Goal: Task Accomplishment & Management: Manage account settings

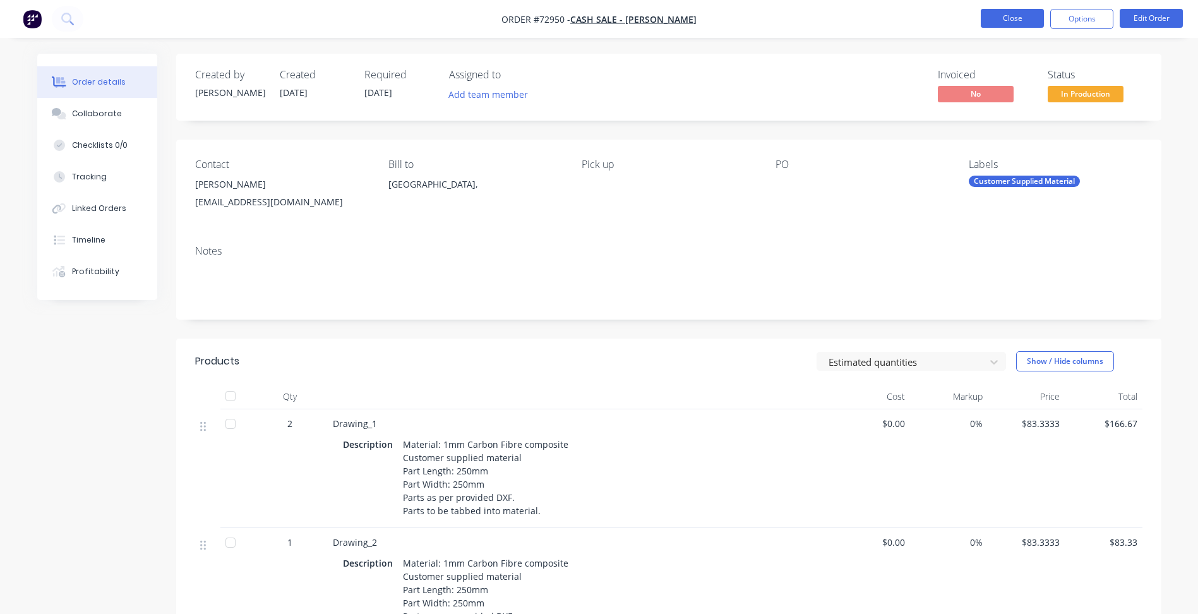
click at [1021, 9] on button "Close" at bounding box center [1012, 18] width 63 height 19
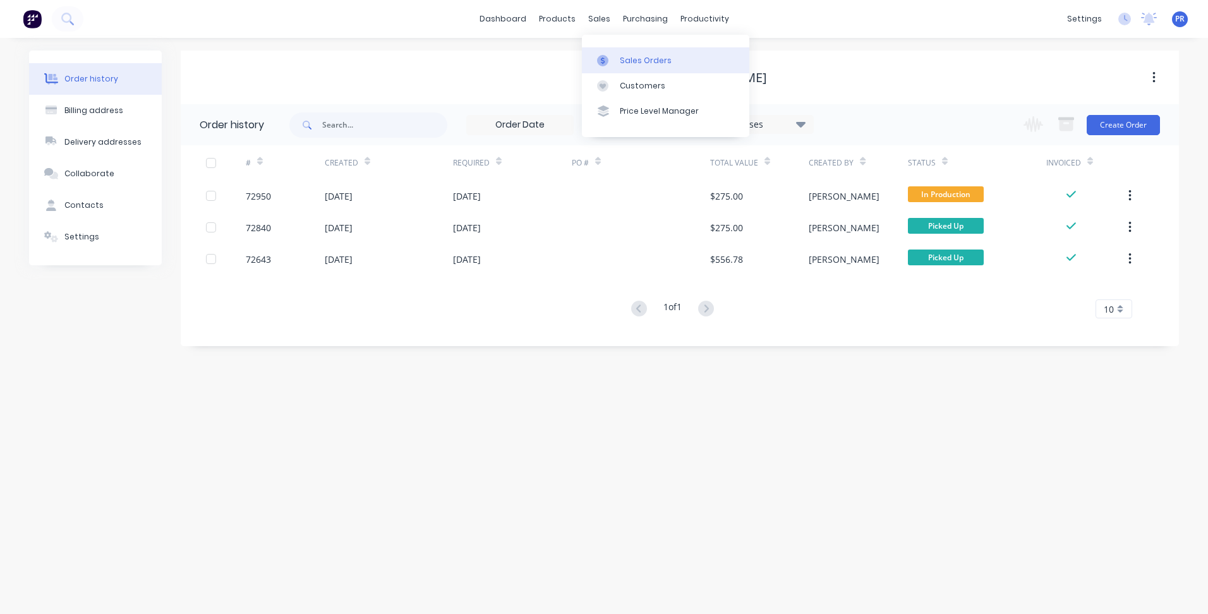
click at [623, 54] on link "Sales Orders" at bounding box center [665, 59] width 167 height 25
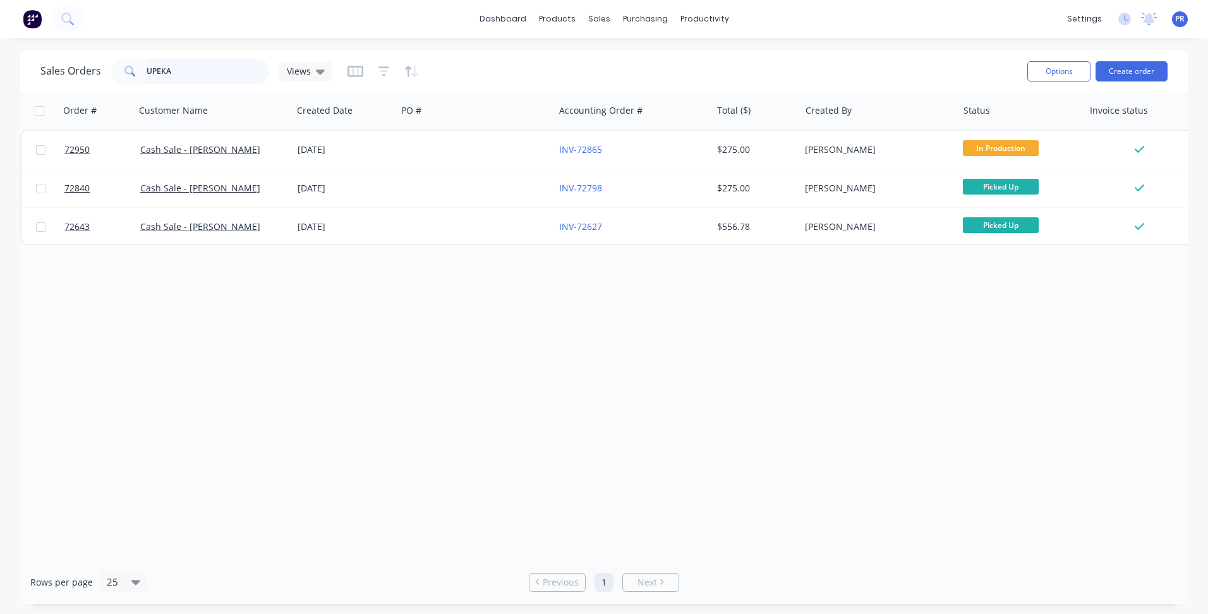
drag, startPoint x: 171, startPoint y: 75, endPoint x: 101, endPoint y: 75, distance: 69.5
click at [101, 75] on div "Sales Orders UPEKA Views" at bounding box center [186, 71] width 292 height 25
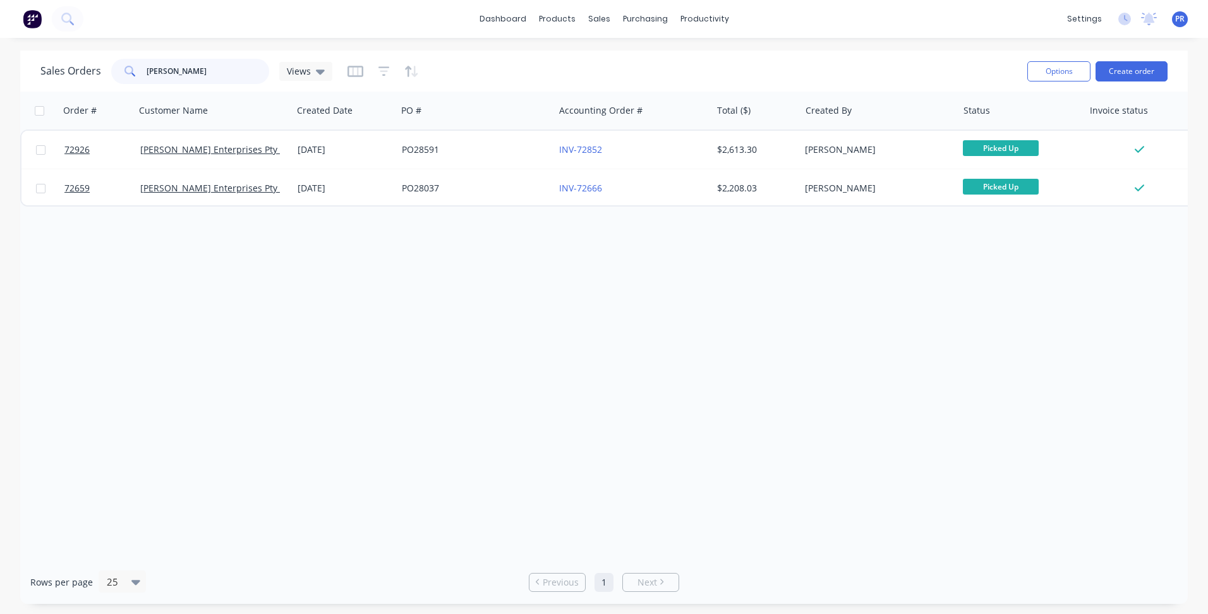
drag, startPoint x: 165, startPoint y: 71, endPoint x: 33, endPoint y: 68, distance: 132.7
click at [33, 68] on div "Sales Orders [PERSON_NAME] Views Options Create order" at bounding box center [603, 71] width 1167 height 41
type input "72865"
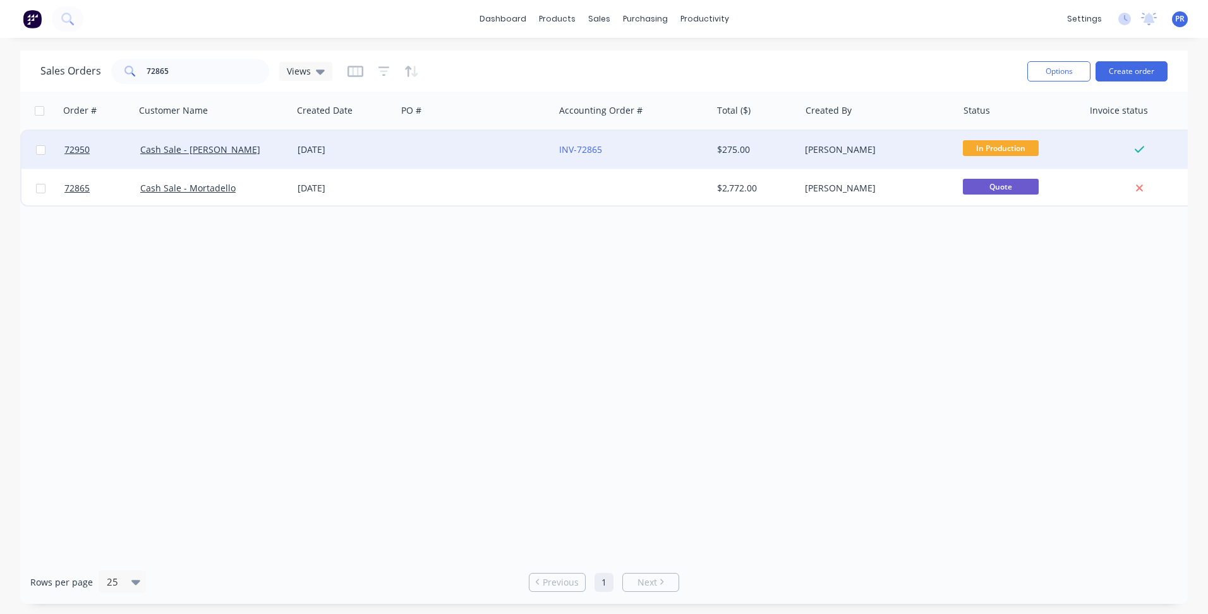
click at [503, 139] on div at bounding box center [475, 150] width 157 height 38
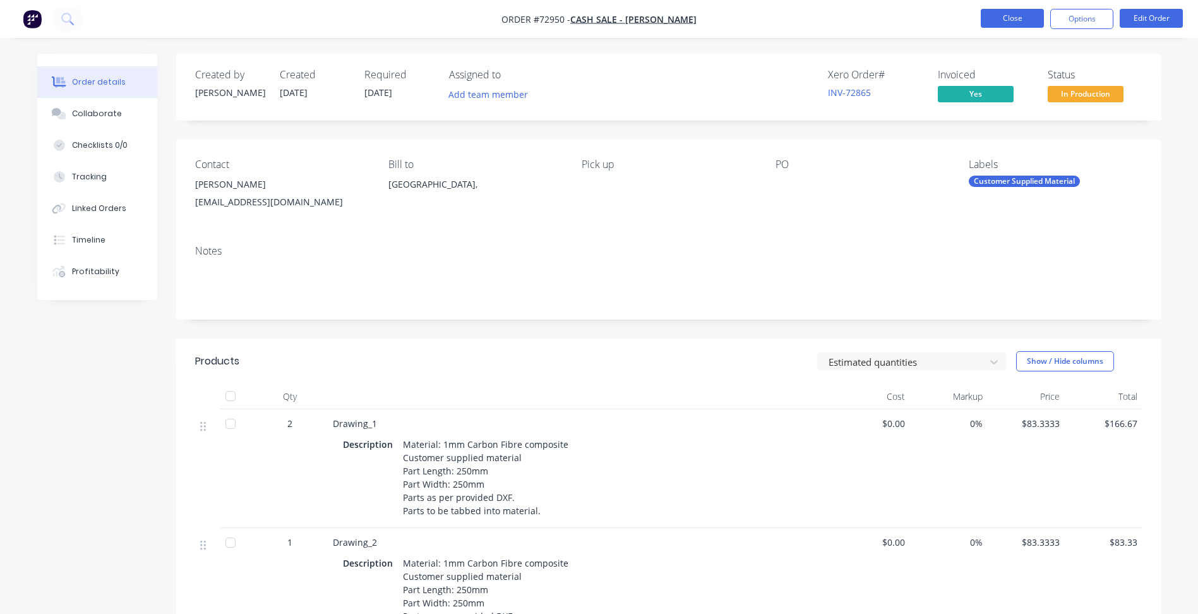
click at [1021, 27] on button "Close" at bounding box center [1012, 18] width 63 height 19
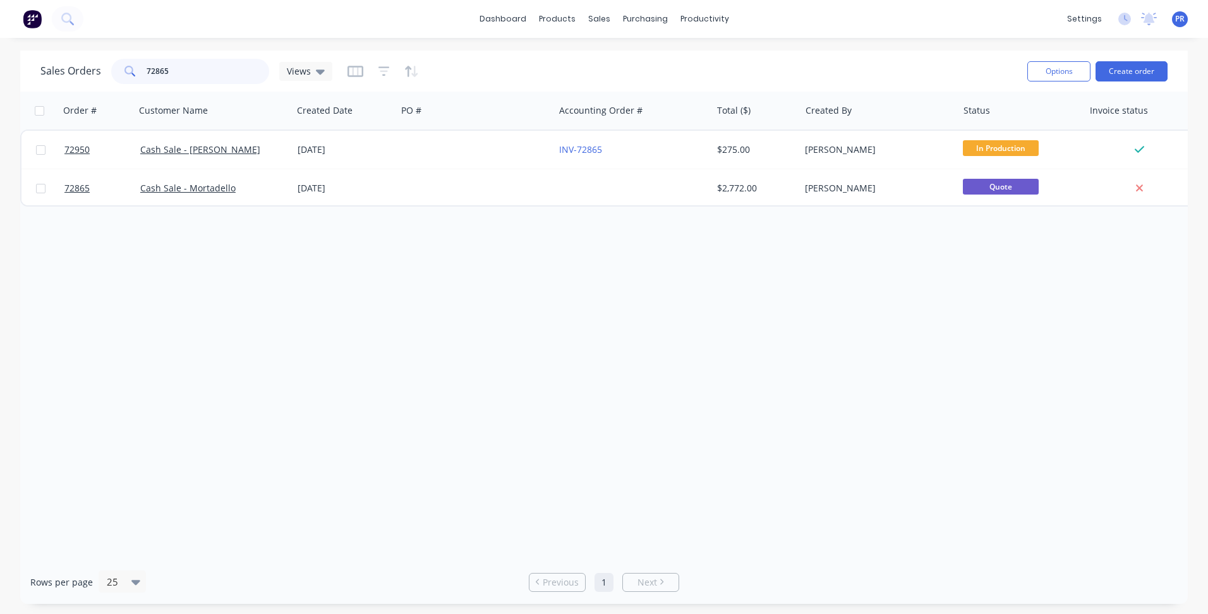
drag, startPoint x: 181, startPoint y: 73, endPoint x: 21, endPoint y: 63, distance: 160.1
click at [39, 64] on div "Sales Orders 72865 Views Options Create order" at bounding box center [603, 71] width 1167 height 41
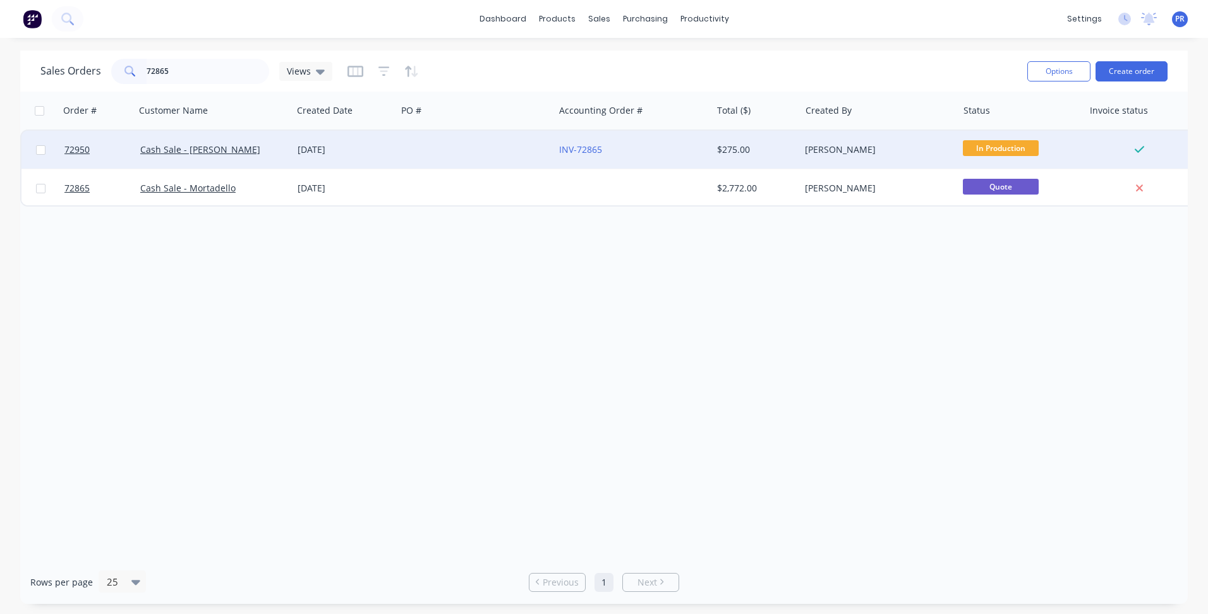
click at [436, 150] on div at bounding box center [475, 150] width 157 height 38
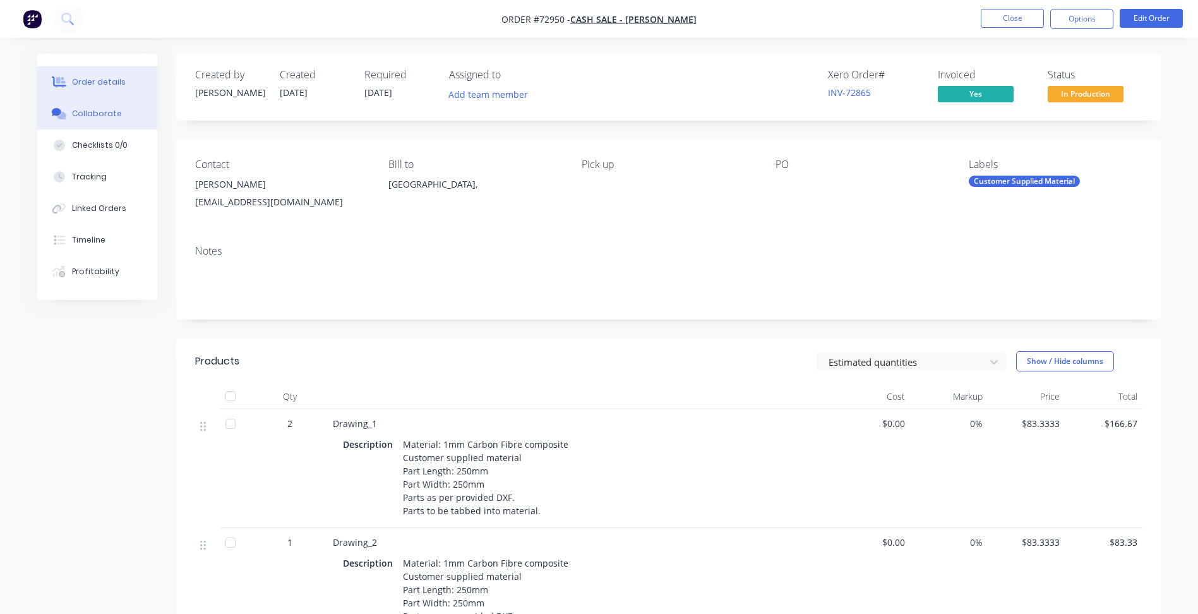
click at [87, 118] on div "Collaborate" at bounding box center [97, 113] width 50 height 11
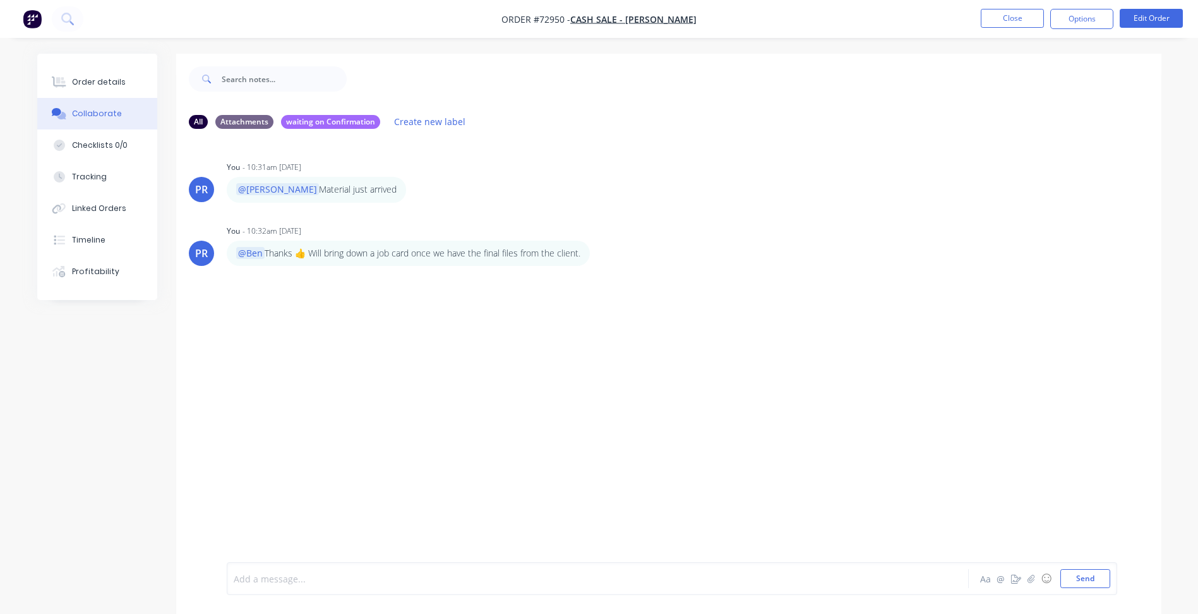
click at [282, 574] on div at bounding box center [562, 578] width 657 height 13
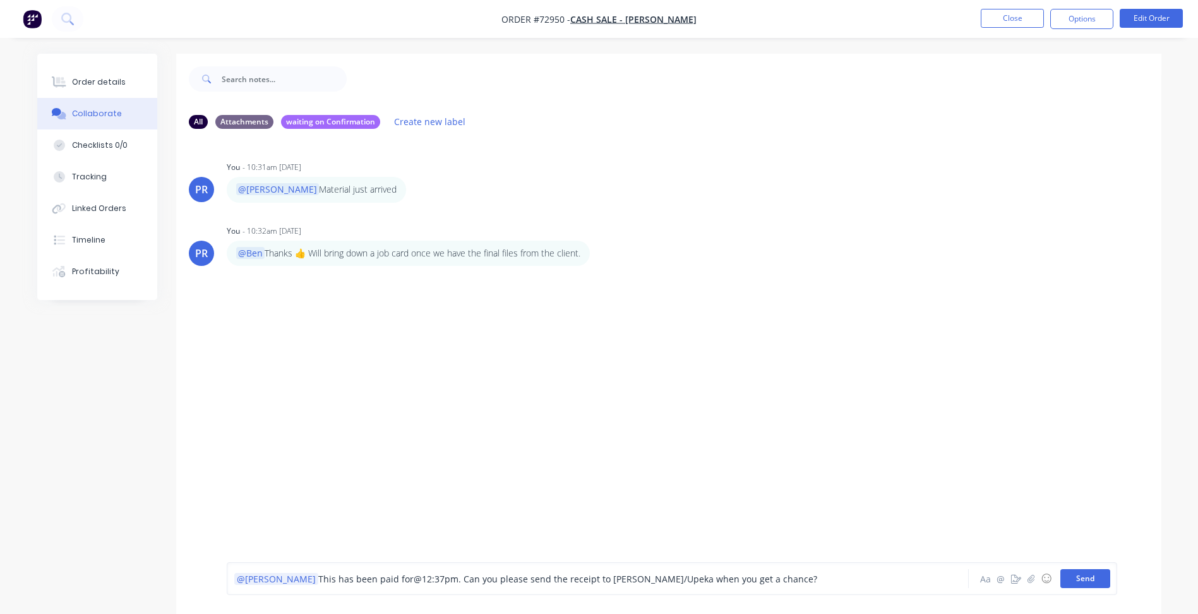
click at [1086, 582] on button "Send" at bounding box center [1085, 578] width 50 height 19
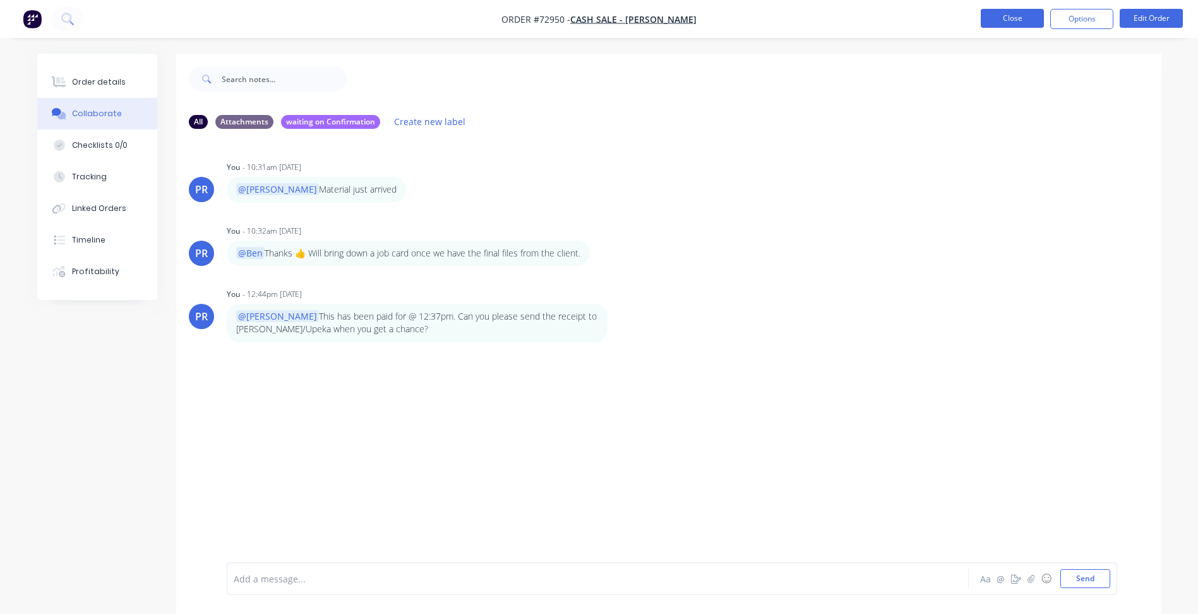
click at [1003, 19] on button "Close" at bounding box center [1012, 18] width 63 height 19
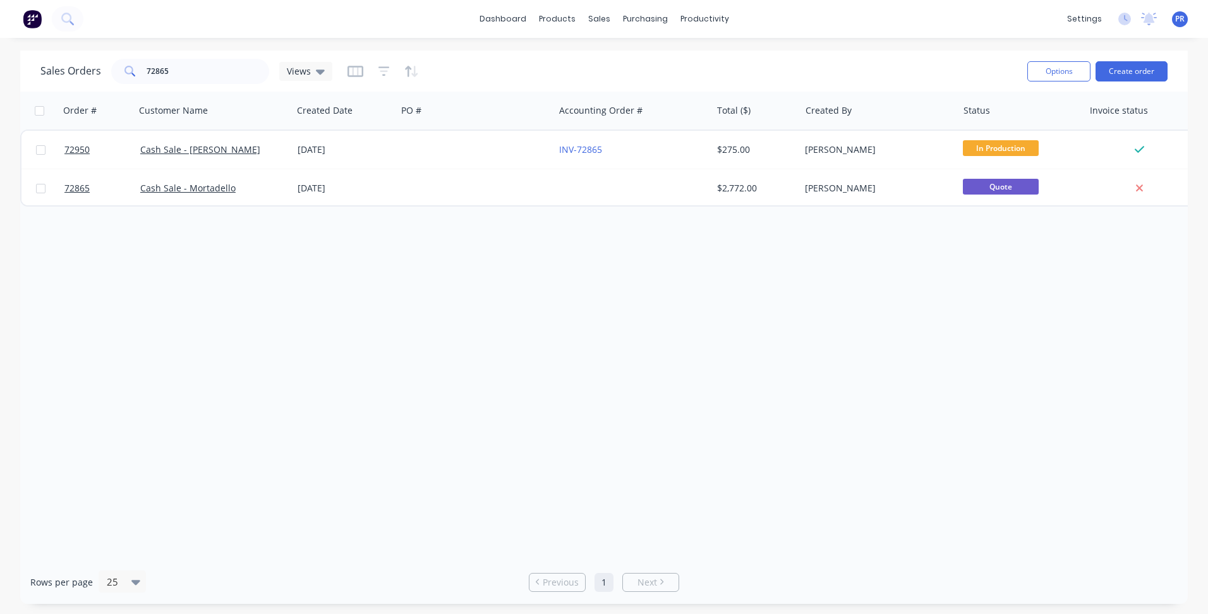
click at [396, 284] on div "Order # Customer Name Created Date PO # Accounting Order # Total ($) Created By…" at bounding box center [603, 326] width 1167 height 469
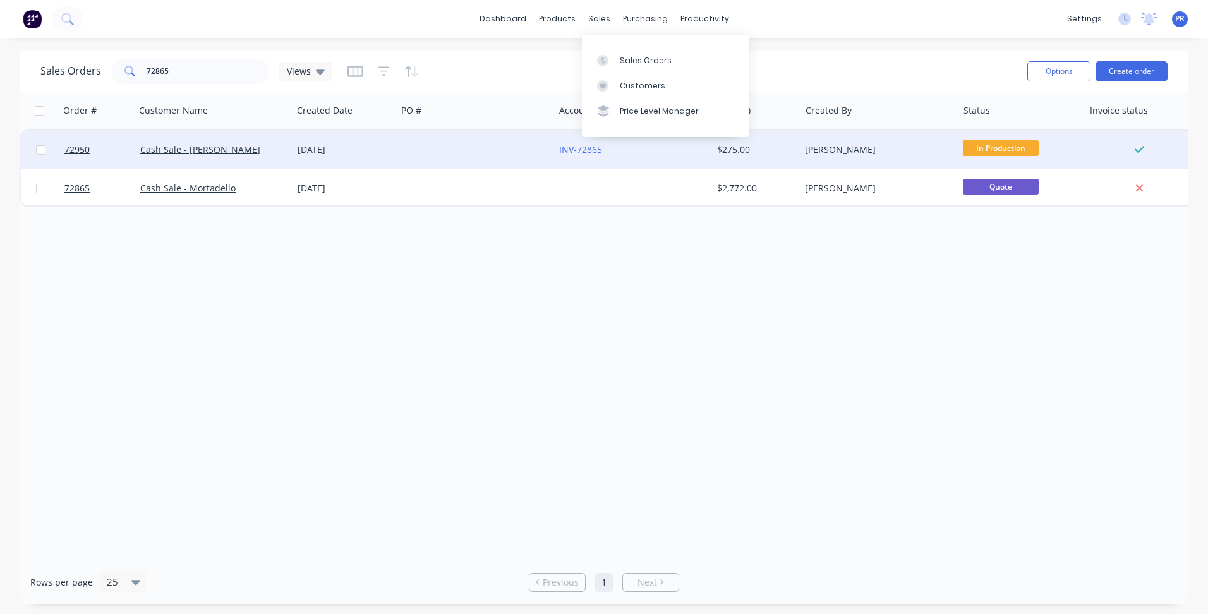
click at [886, 153] on div "[PERSON_NAME]" at bounding box center [875, 149] width 140 height 13
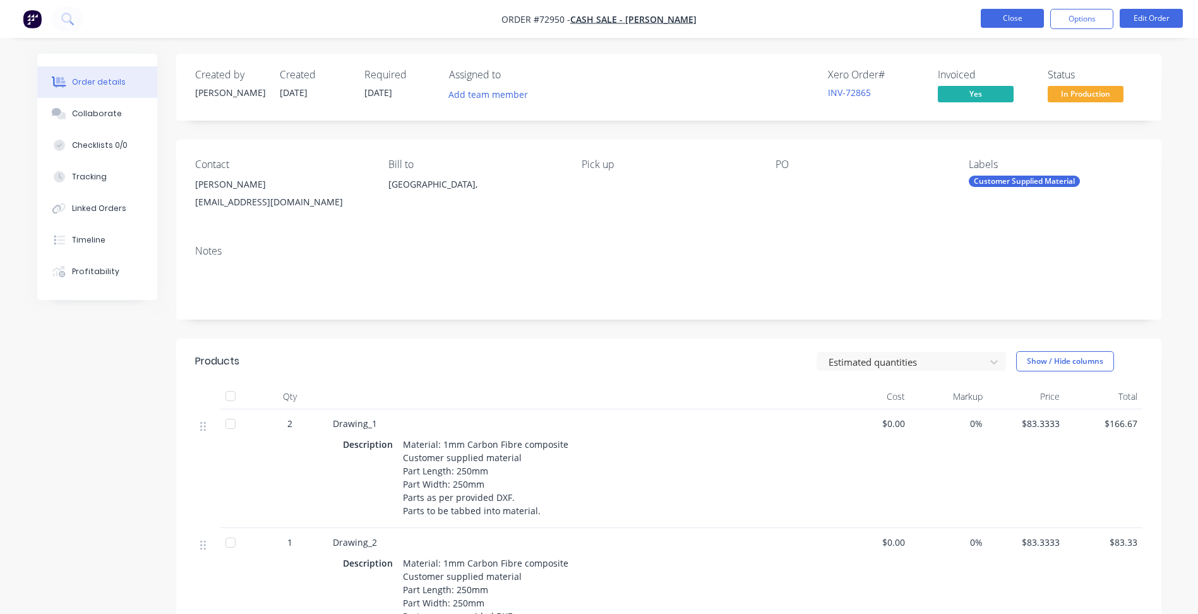
click at [1022, 23] on button "Close" at bounding box center [1012, 18] width 63 height 19
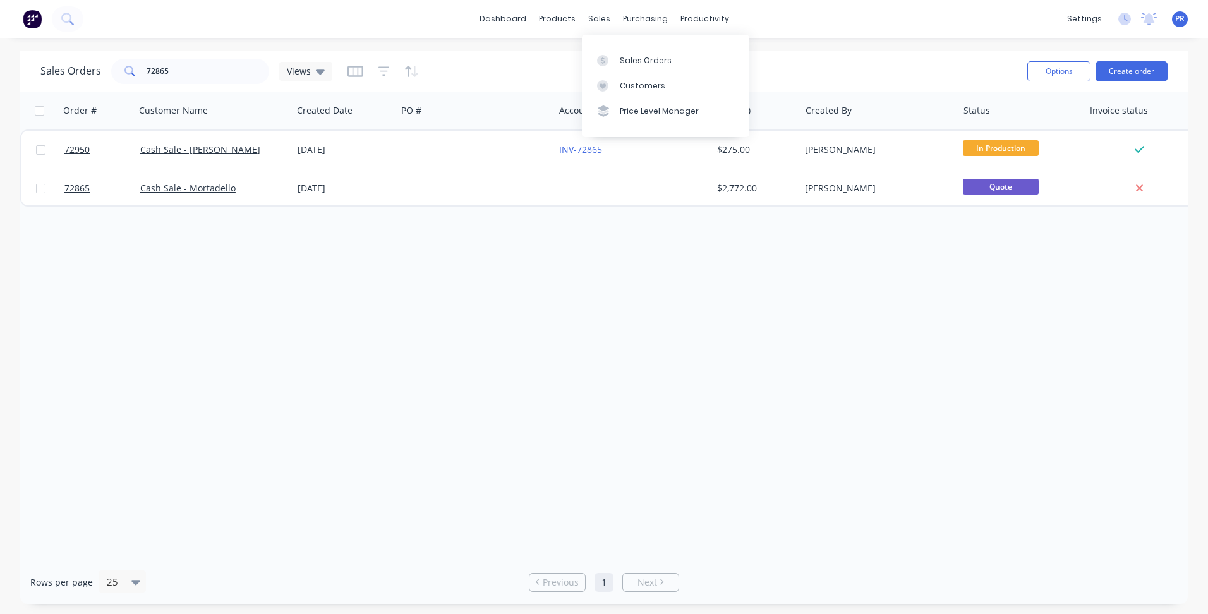
drag, startPoint x: 623, startPoint y: 65, endPoint x: 432, endPoint y: 66, distance: 191.4
click at [623, 65] on div "Sales Orders" at bounding box center [646, 60] width 52 height 11
click at [93, 66] on div "Sales Orders 72865 Views" at bounding box center [186, 71] width 292 height 25
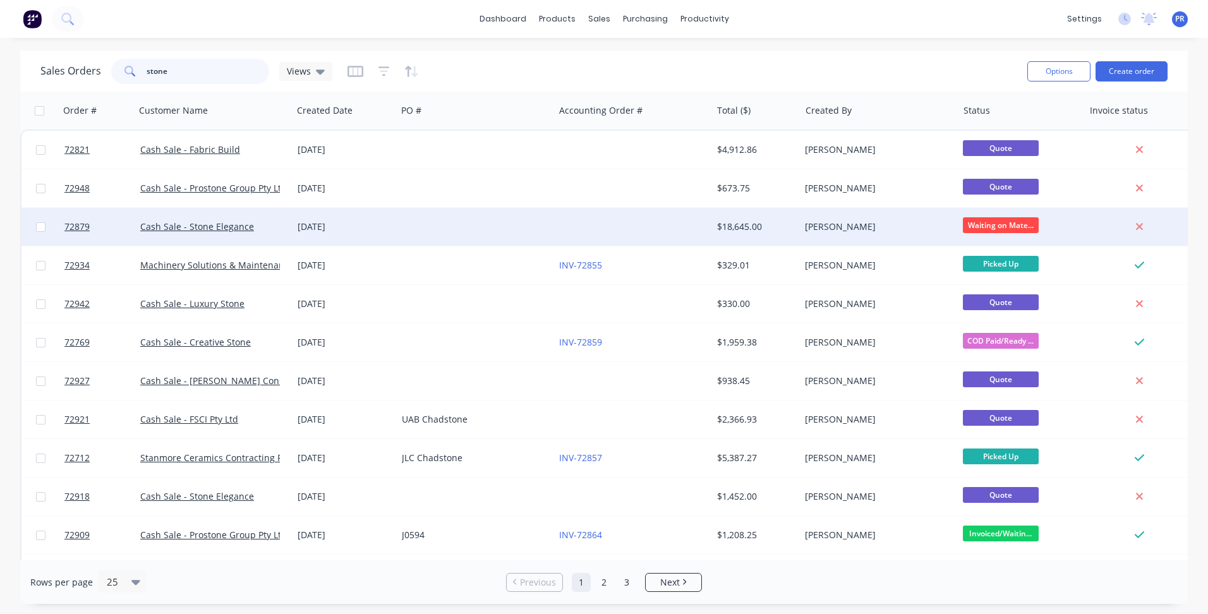
type input "stone"
click at [262, 227] on div "Cash Sale - Stone Elegance" at bounding box center [210, 226] width 140 height 13
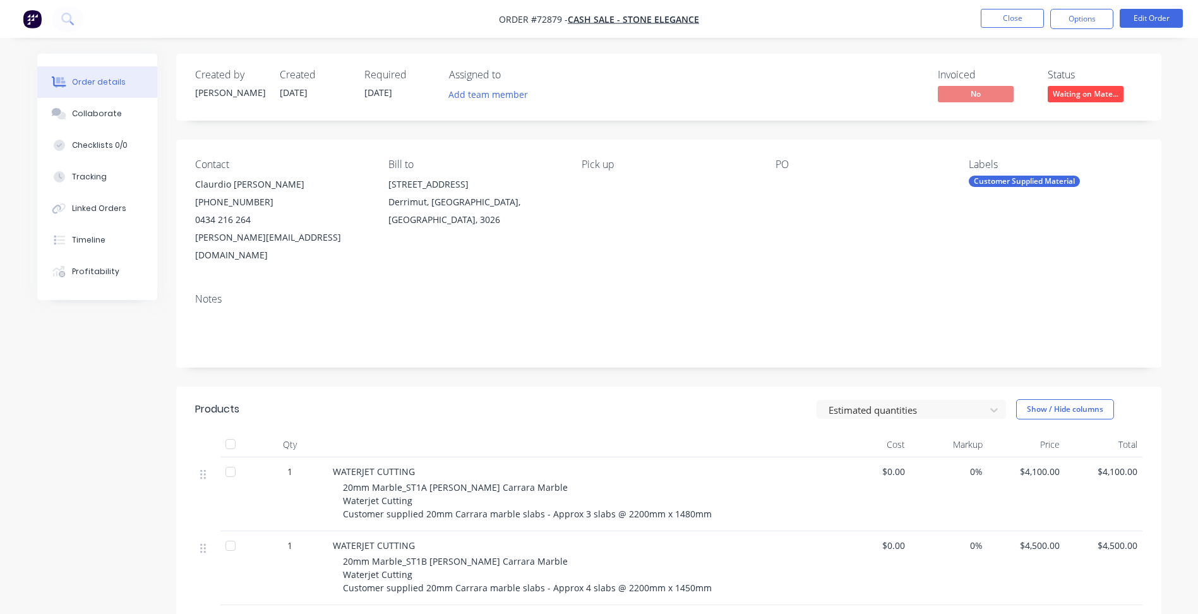
click at [1090, 94] on span "Waiting on Mate..." at bounding box center [1086, 94] width 76 height 16
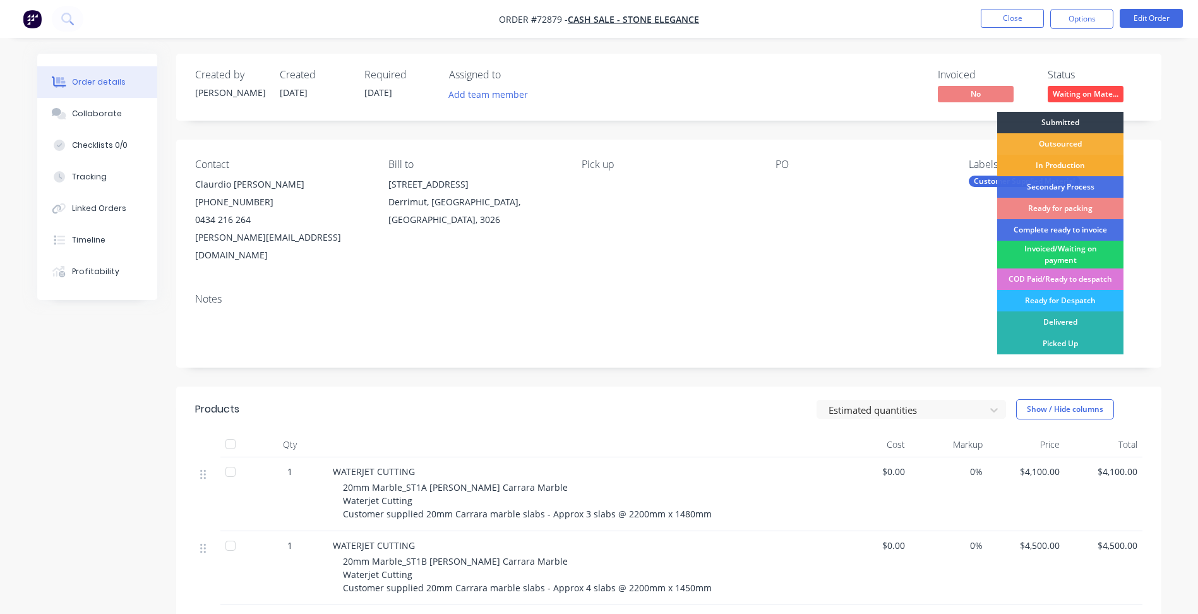
click at [1068, 167] on div "In Production" at bounding box center [1060, 165] width 126 height 21
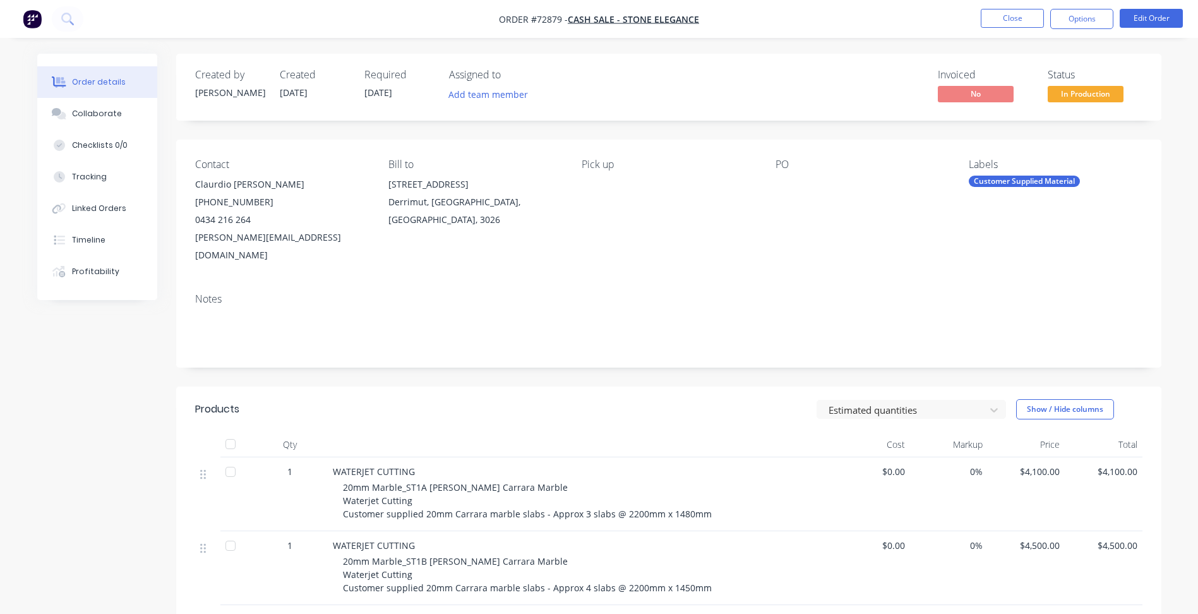
click at [1003, 184] on div "Customer Supplied Material" at bounding box center [1024, 181] width 111 height 11
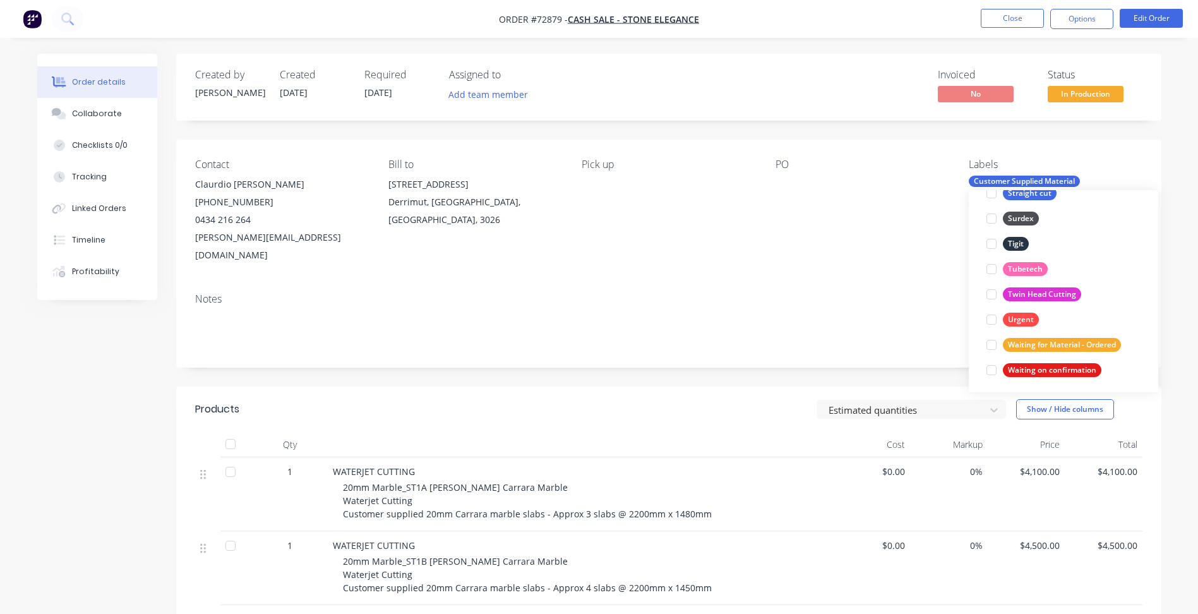
scroll to position [884, 0]
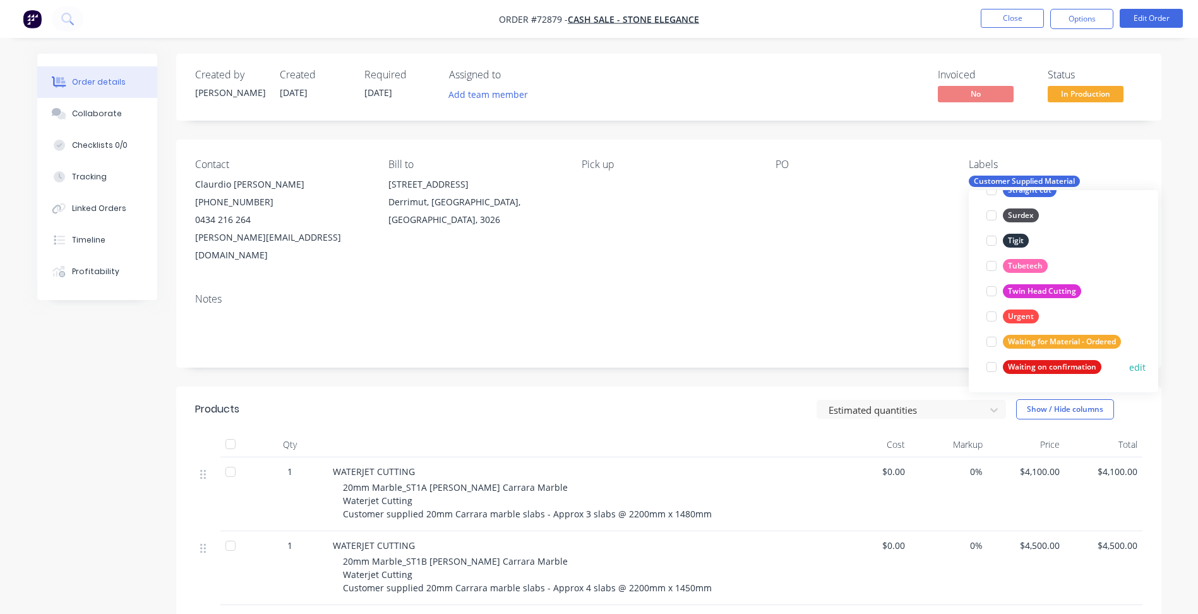
click at [985, 367] on div at bounding box center [991, 366] width 25 height 25
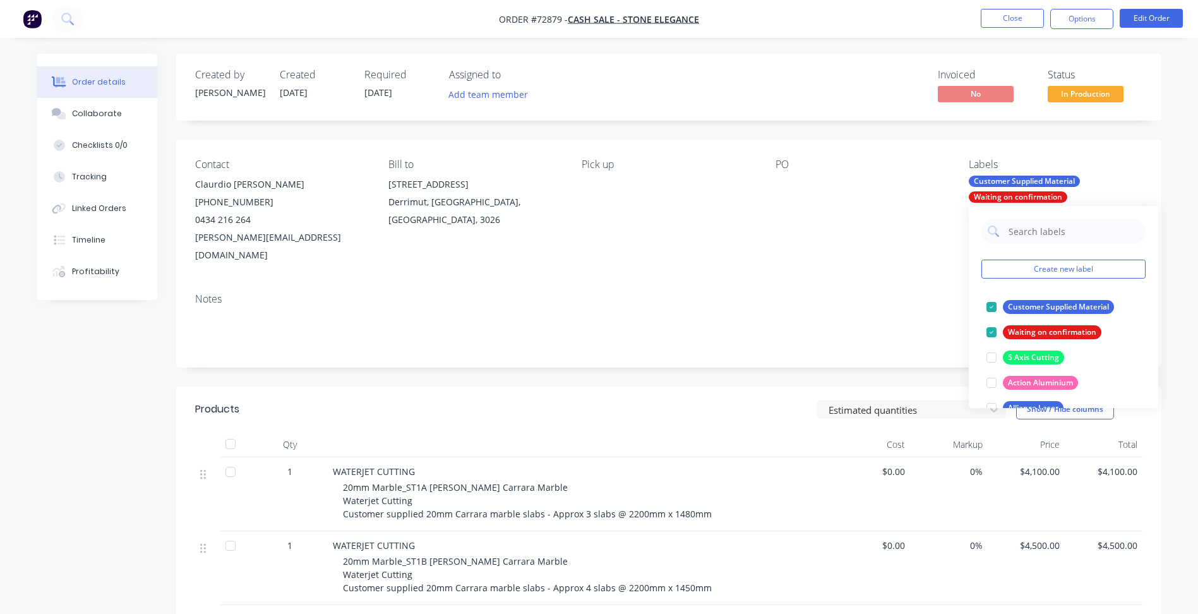
click at [831, 258] on div "Contact [PERSON_NAME] [PHONE_NUMBER] [PERSON_NAME][EMAIL_ADDRESS][DOMAIN_NAME] …" at bounding box center [668, 211] width 985 height 143
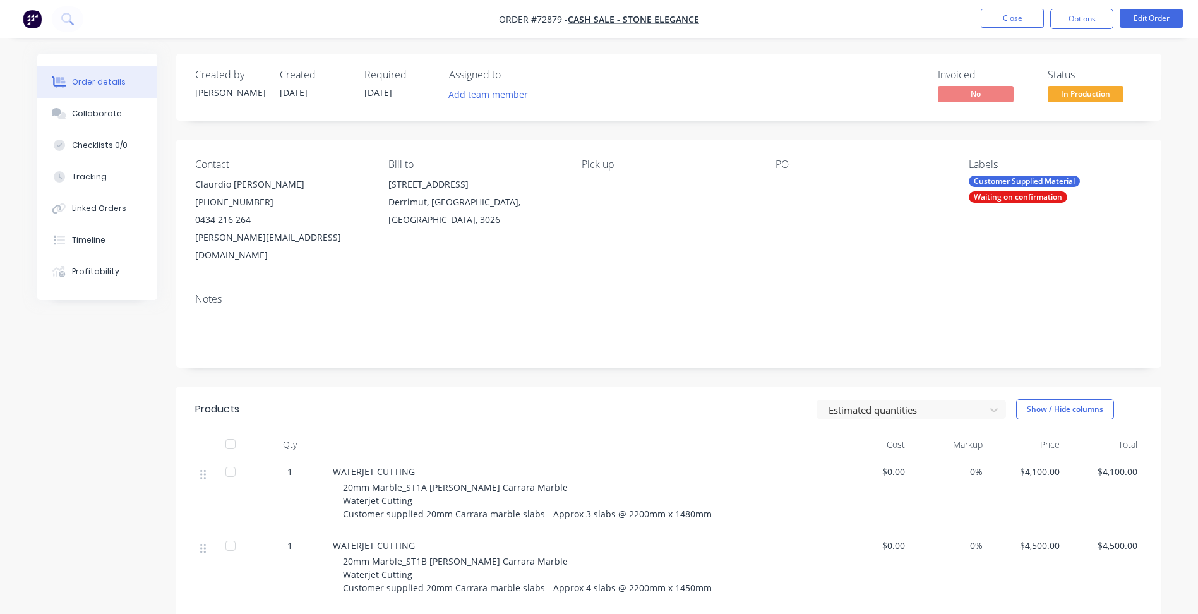
click at [784, 183] on div at bounding box center [855, 185] width 158 height 18
click at [779, 179] on div at bounding box center [855, 185] width 158 height 18
click at [1083, 18] on button "Options" at bounding box center [1081, 19] width 63 height 20
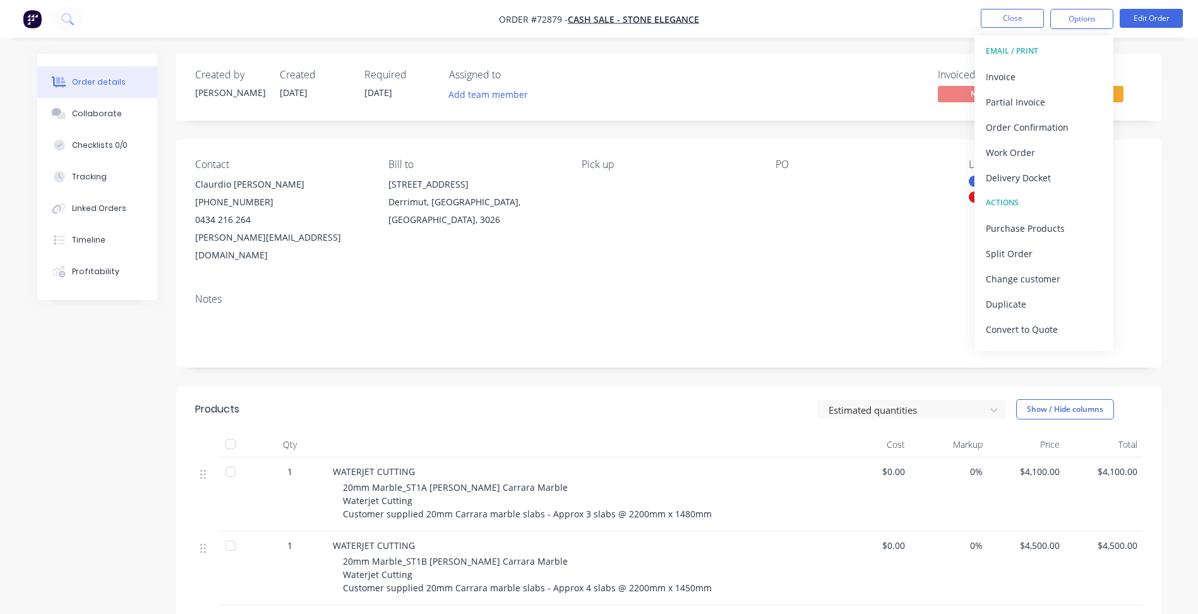
click at [479, 14] on nav "Order #72879 - Cash Sale - Stone Elegance Close Options EMAIL / PRINT Invoice P…" at bounding box center [599, 19] width 1198 height 38
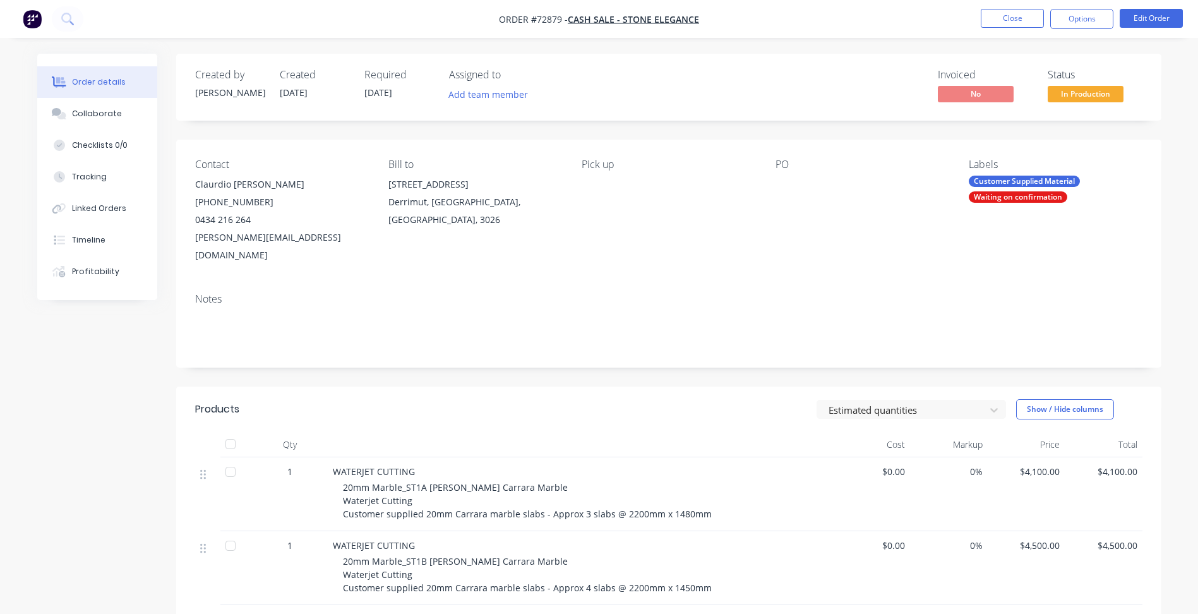
click at [550, 23] on span "Order #72879 -" at bounding box center [533, 19] width 69 height 12
copy span "72879"
click at [1093, 15] on button "Options" at bounding box center [1081, 19] width 63 height 20
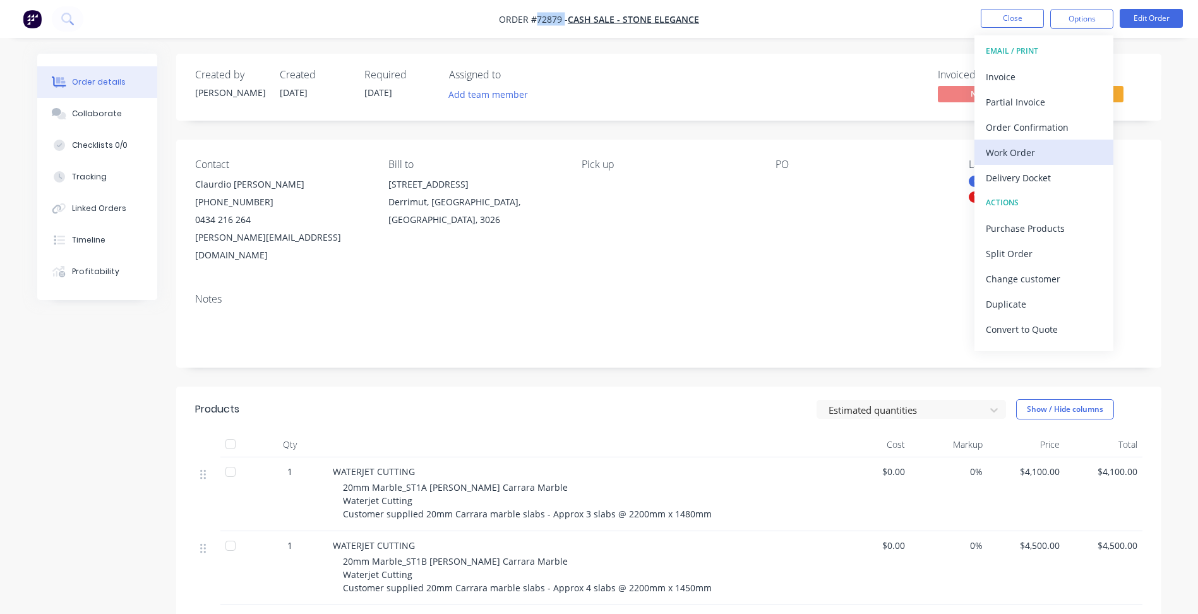
click at [1009, 152] on div "Work Order" at bounding box center [1044, 152] width 116 height 18
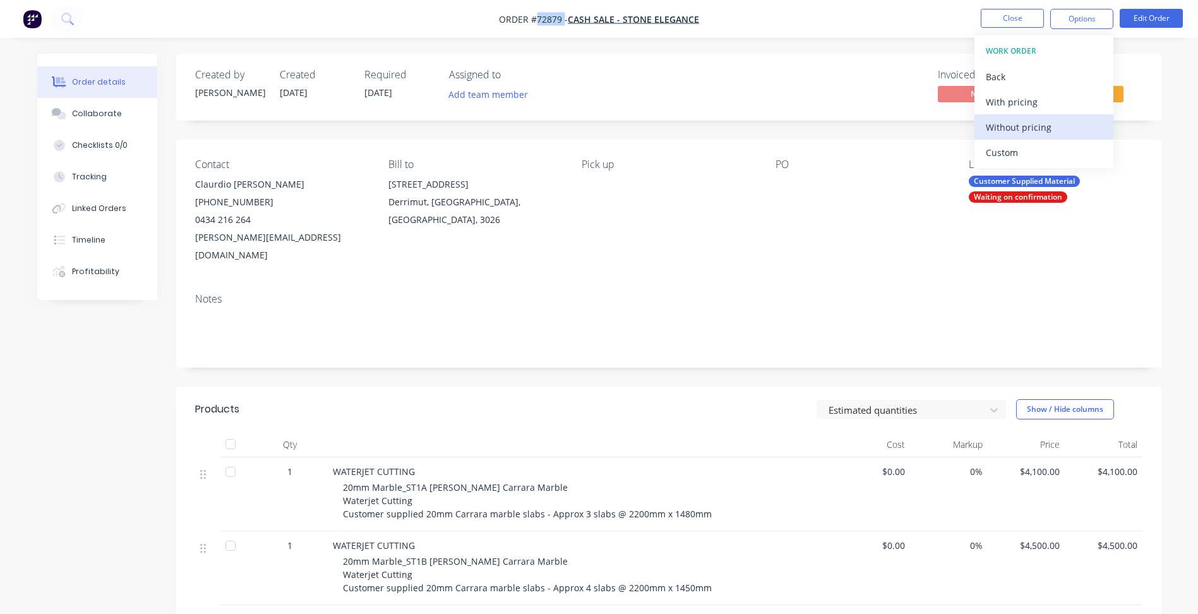
click at [1018, 133] on div "Without pricing" at bounding box center [1044, 127] width 116 height 18
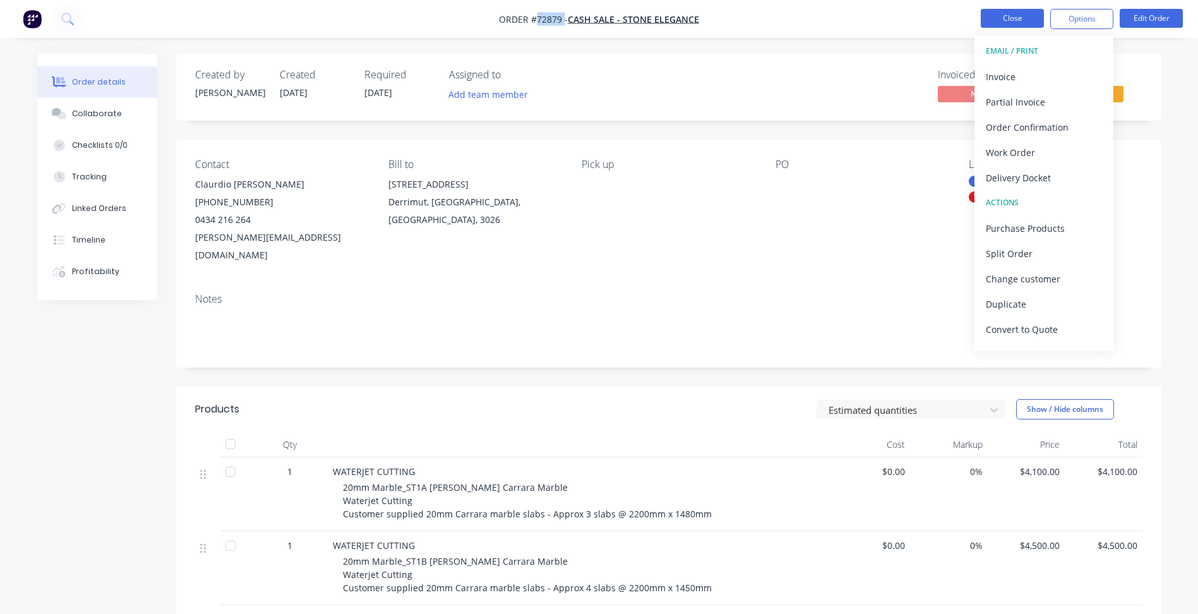
click at [988, 22] on button "Close" at bounding box center [1012, 18] width 63 height 19
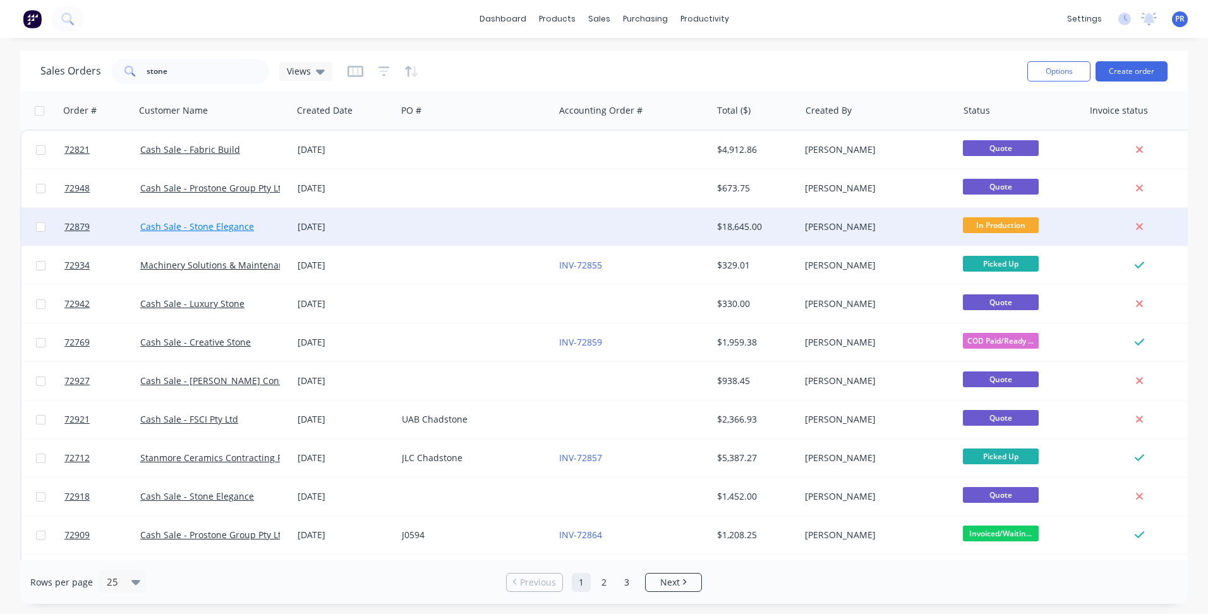
click at [222, 229] on link "Cash Sale - Stone Elegance" at bounding box center [197, 226] width 114 height 12
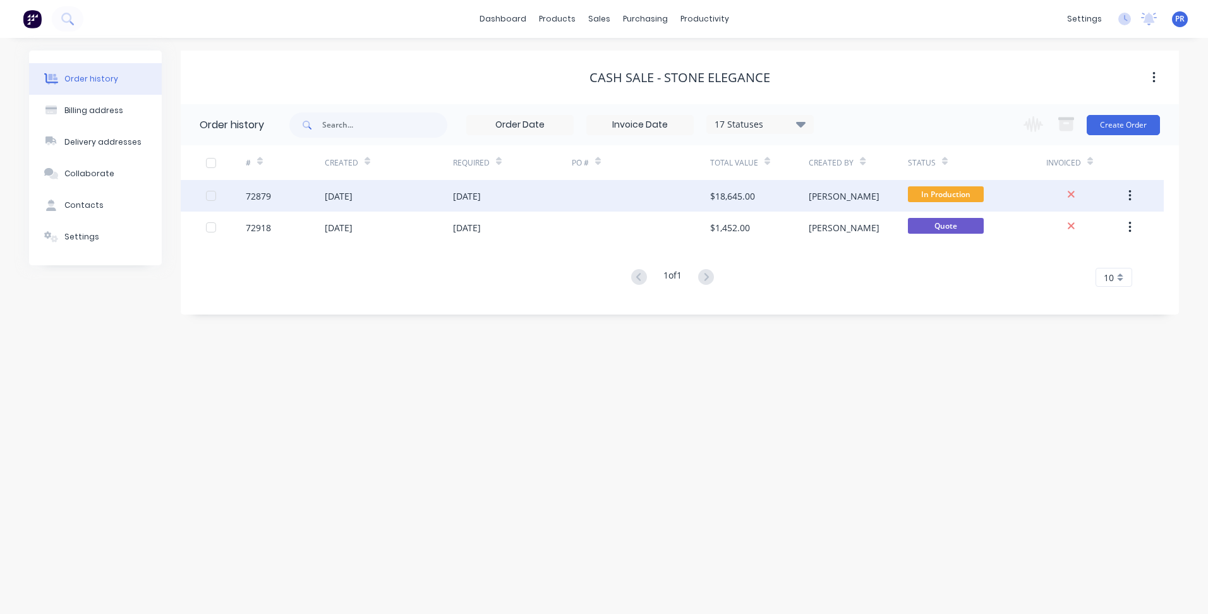
click at [308, 201] on div "72879" at bounding box center [285, 196] width 79 height 32
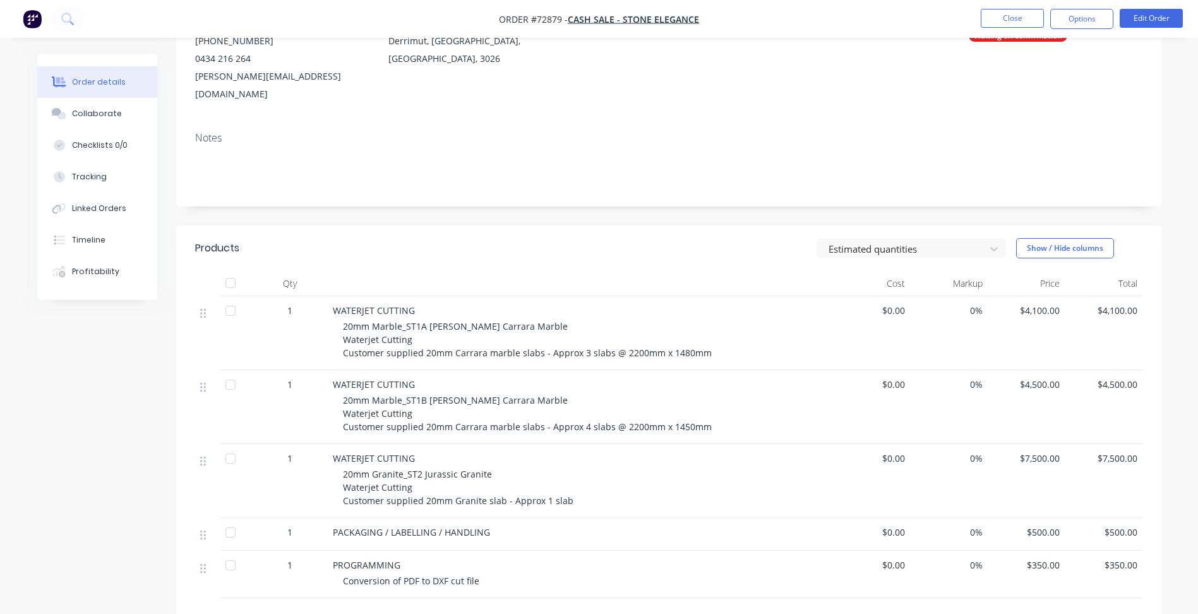
scroll to position [189, 0]
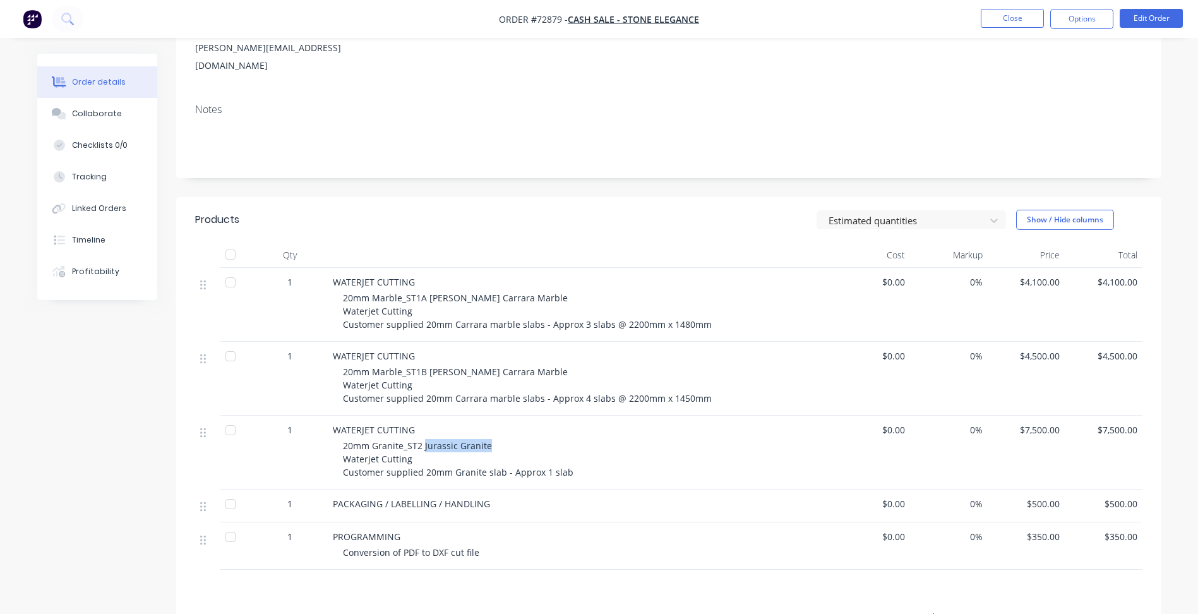
drag, startPoint x: 423, startPoint y: 432, endPoint x: 489, endPoint y: 433, distance: 66.3
click at [489, 439] on div "20mm Granite_ST2 Jurassic Granite Waterjet Cutting Customer supplied 20mm Grani…" at bounding box center [585, 459] width 485 height 40
copy span "Jurassic Granite"
